Goal: Navigation & Orientation: Go to known website

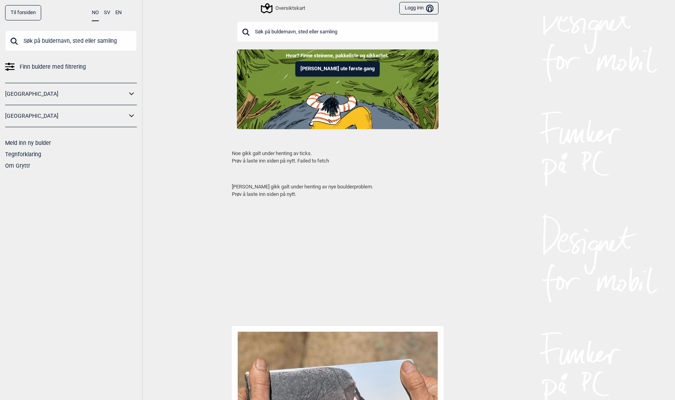
click at [155, 175] on div "Til forsiden NO SV EN Finn buldere med filtrering Norge Sverige Meld inn ny bul…" at bounding box center [337, 200] width 675 height 400
